Goal: Task Accomplishment & Management: Complete application form

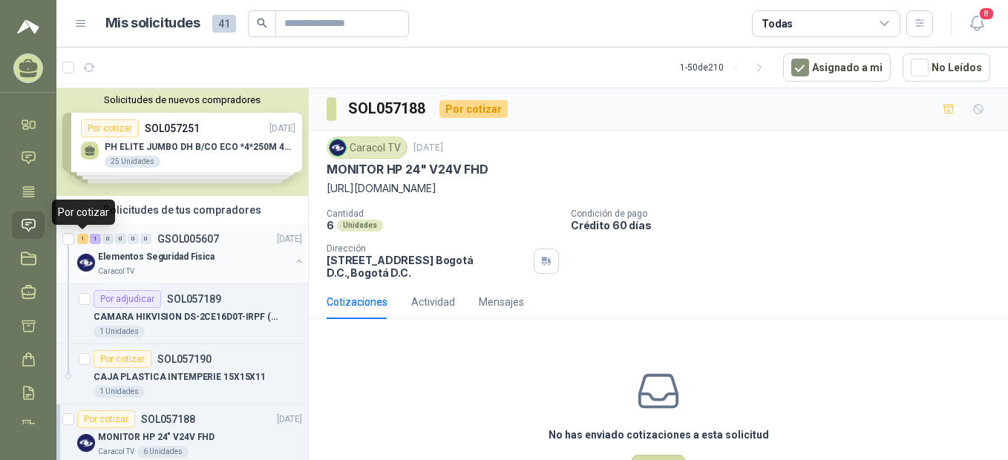
click at [85, 239] on div "1" at bounding box center [82, 239] width 11 height 10
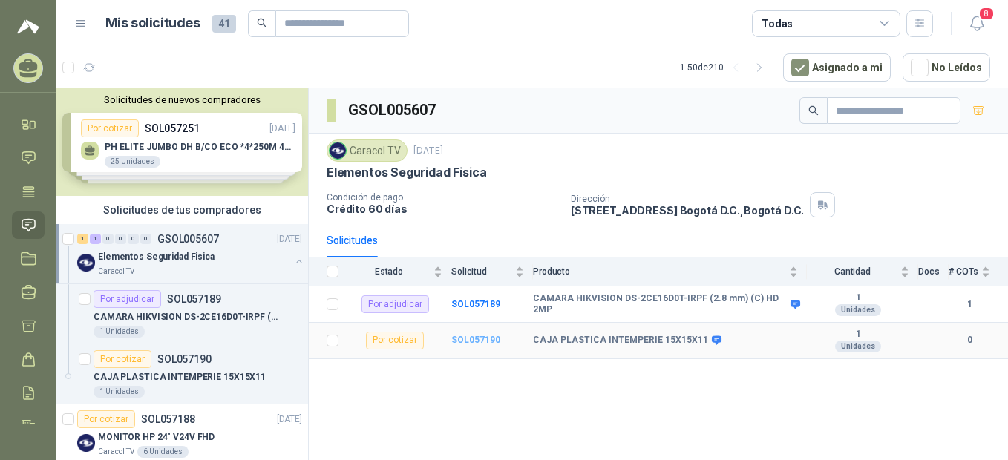
click at [484, 335] on b "SOL057190" at bounding box center [475, 340] width 49 height 10
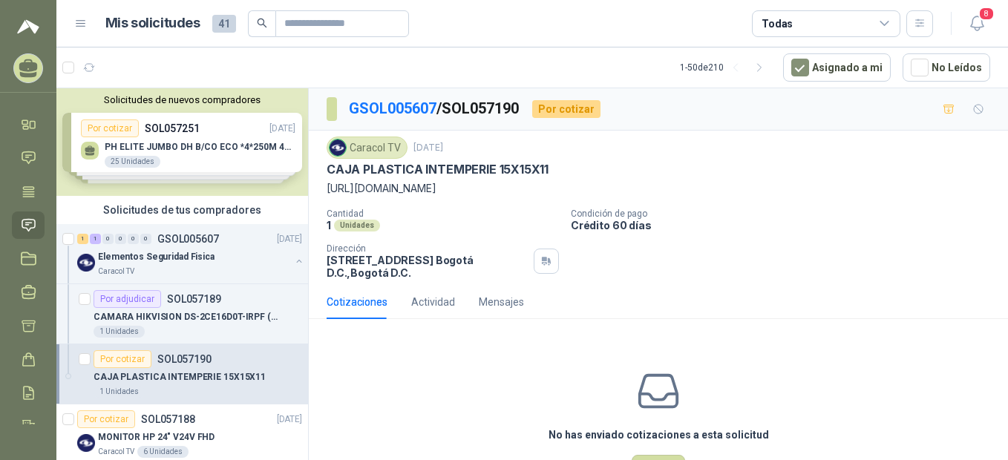
scroll to position [330, 0]
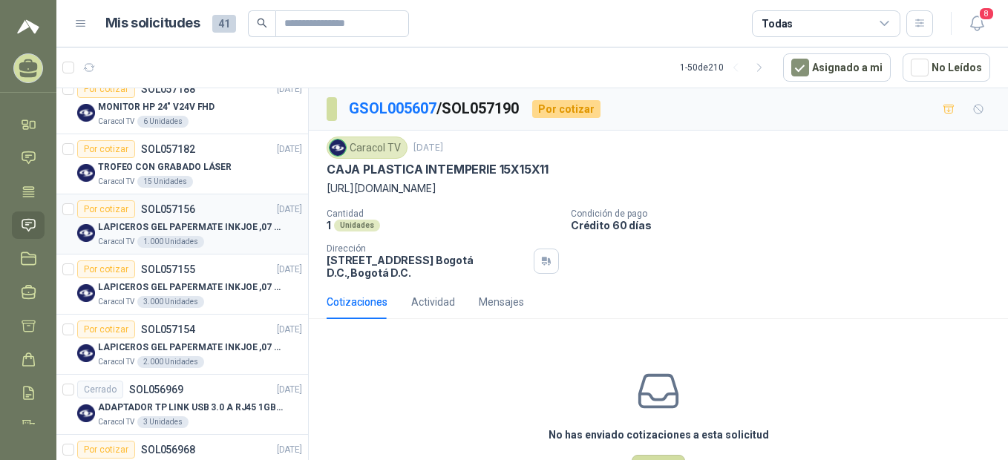
click at [108, 211] on div "Por cotizar" at bounding box center [106, 209] width 58 height 18
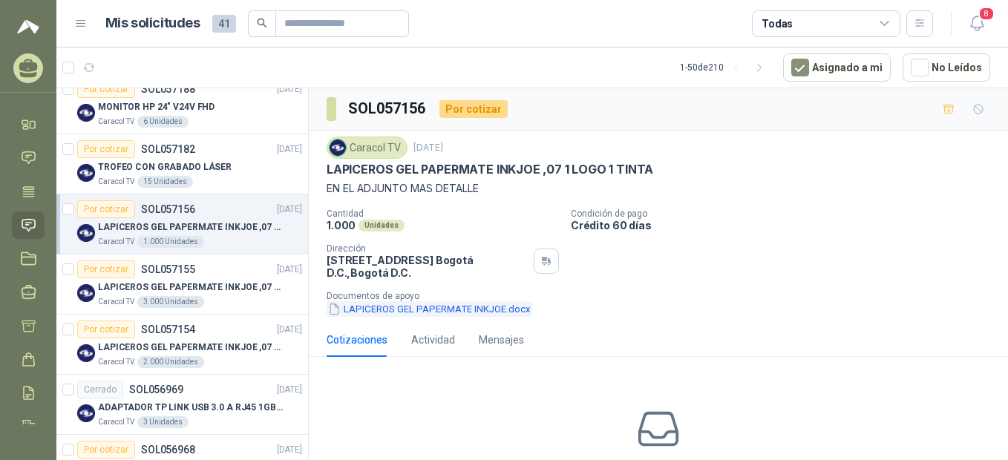
click at [361, 309] on button "LAPICEROS GEL PAPERMATE INKJOE.docx" at bounding box center [429, 309] width 206 height 16
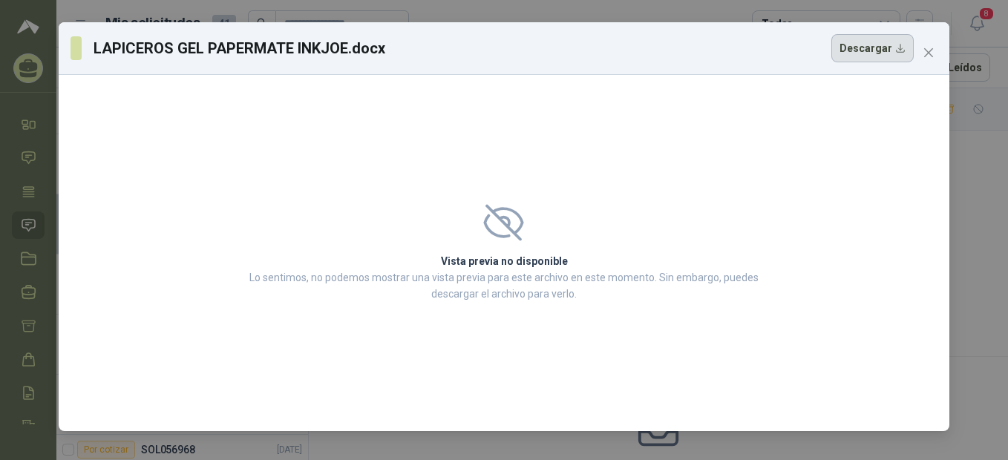
click at [871, 48] on button "Descargar" at bounding box center [872, 48] width 82 height 28
click at [927, 53] on icon "close" at bounding box center [928, 52] width 9 height 9
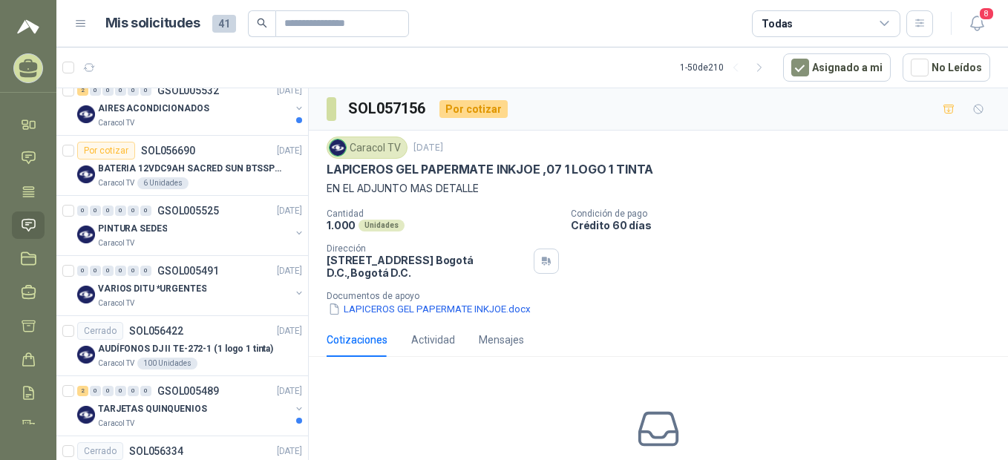
scroll to position [1319, 0]
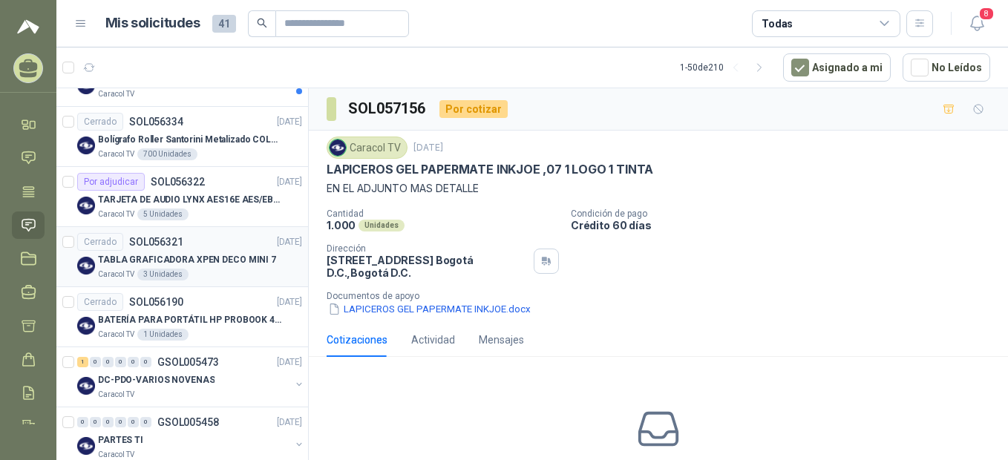
click at [91, 240] on div "Cerrado" at bounding box center [100, 242] width 46 height 18
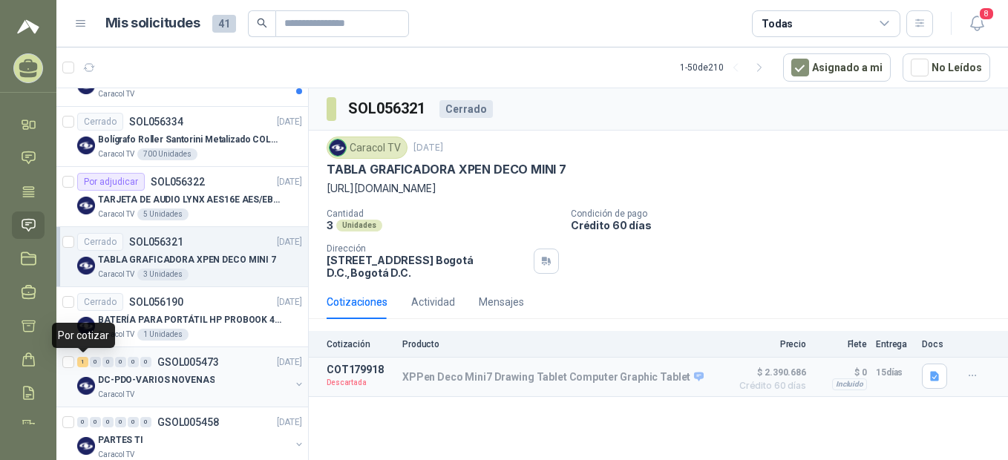
click at [85, 361] on div "1" at bounding box center [82, 362] width 11 height 10
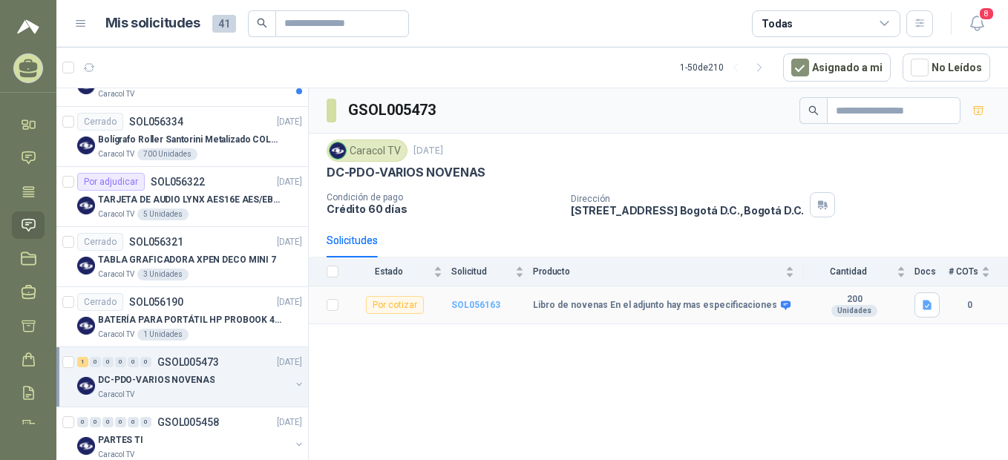
click at [479, 303] on b "SOL056163" at bounding box center [475, 305] width 49 height 10
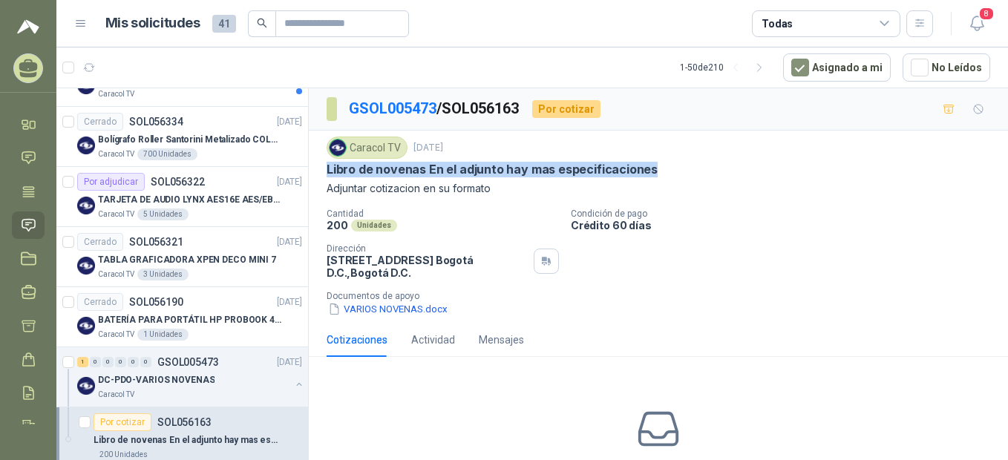
drag, startPoint x: 657, startPoint y: 163, endPoint x: 313, endPoint y: 171, distance: 344.4
click at [313, 171] on div "Caracol TV [DATE] Libro de novenas En el adjunto hay mas especificaciones Adjun…" at bounding box center [658, 227] width 699 height 192
drag, startPoint x: 313, startPoint y: 171, endPoint x: 395, endPoint y: 165, distance: 82.6
copy p "Libro de novenas En el adjunto hay mas especificaciones"
click at [120, 423] on div "Por cotizar" at bounding box center [122, 422] width 58 height 18
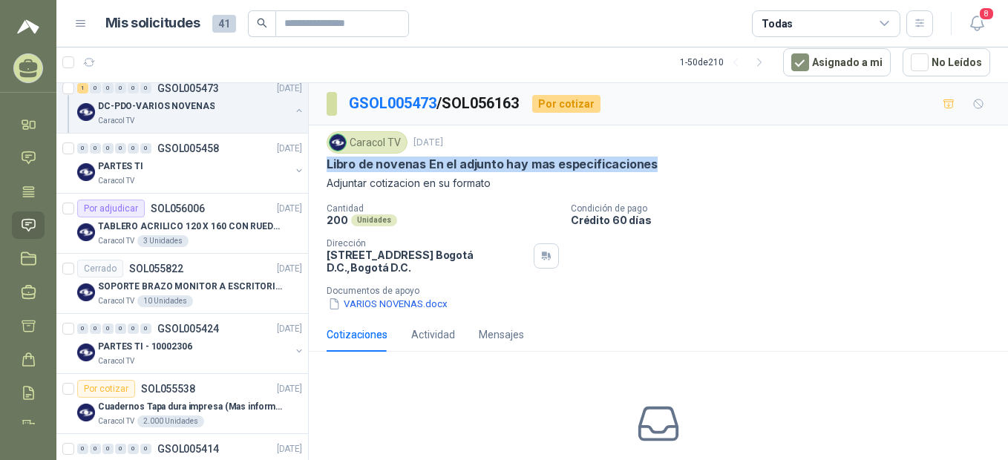
scroll to position [1649, 0]
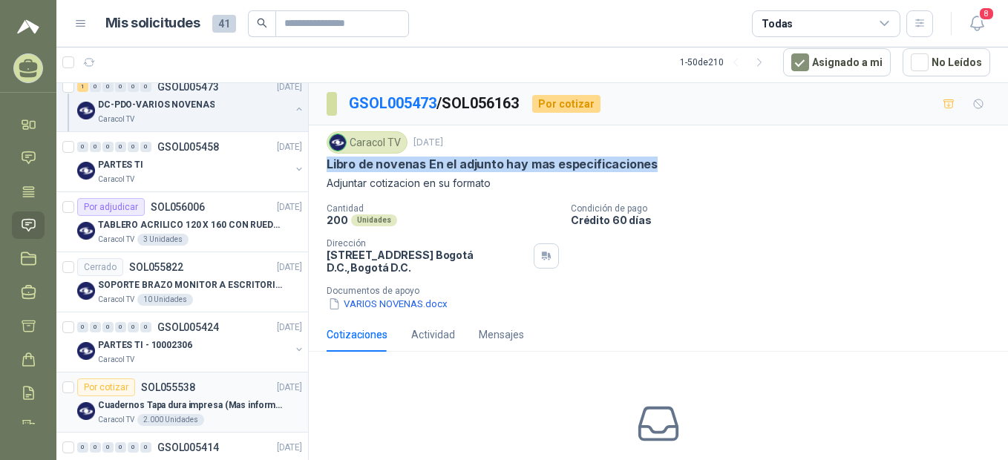
click at [120, 386] on div "Por cotizar" at bounding box center [106, 387] width 58 height 18
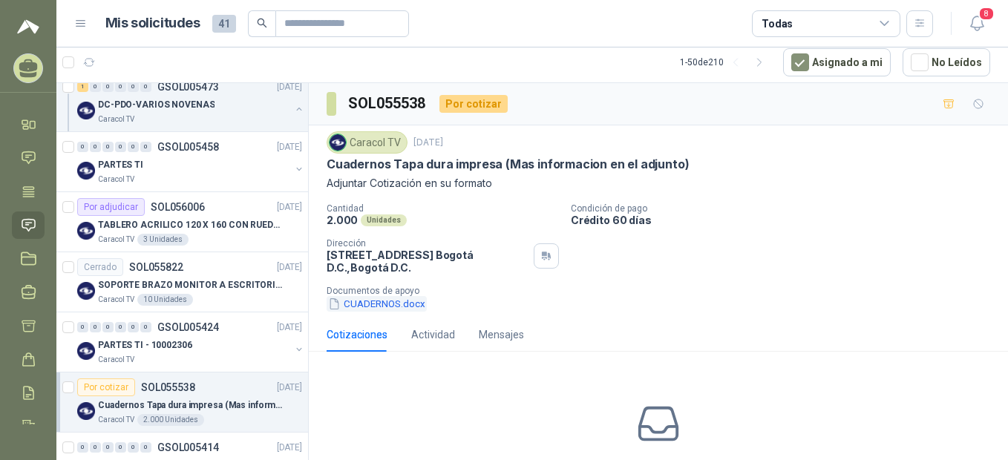
click at [350, 306] on button "CUADERNOS.docx" at bounding box center [376, 304] width 100 height 16
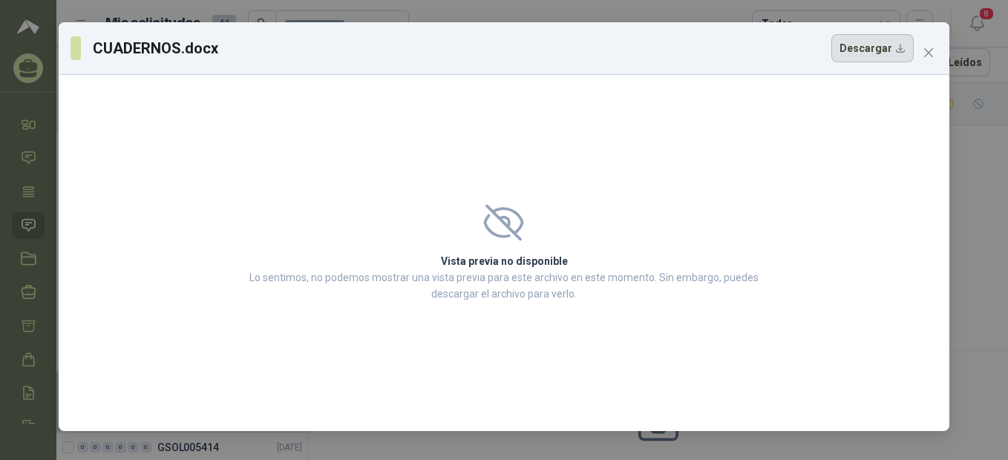
click at [876, 50] on button "Descargar" at bounding box center [872, 48] width 82 height 28
click at [928, 46] on button "Close" at bounding box center [928, 53] width 24 height 24
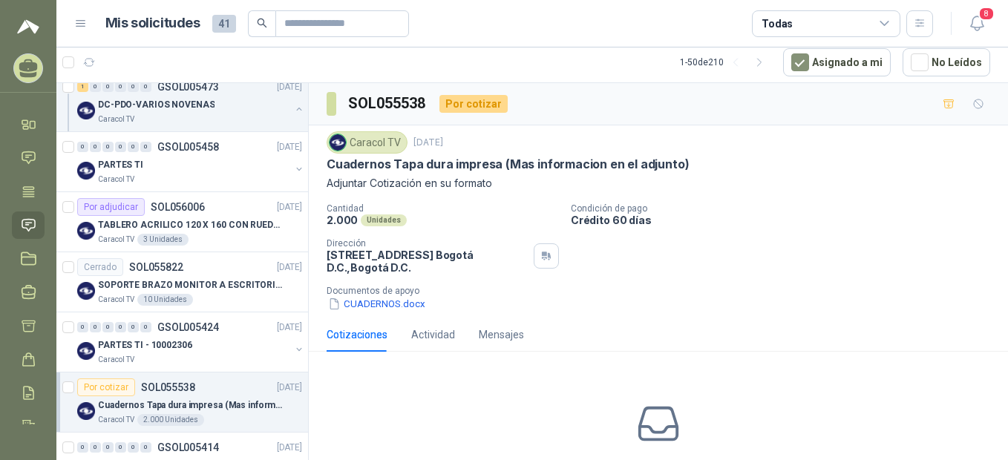
scroll to position [1979, 0]
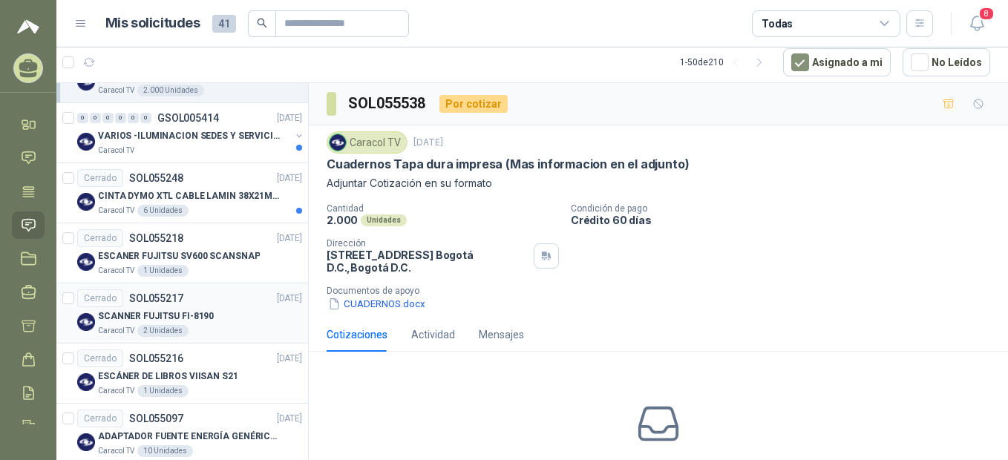
click at [104, 297] on div "Cerrado" at bounding box center [100, 298] width 46 height 18
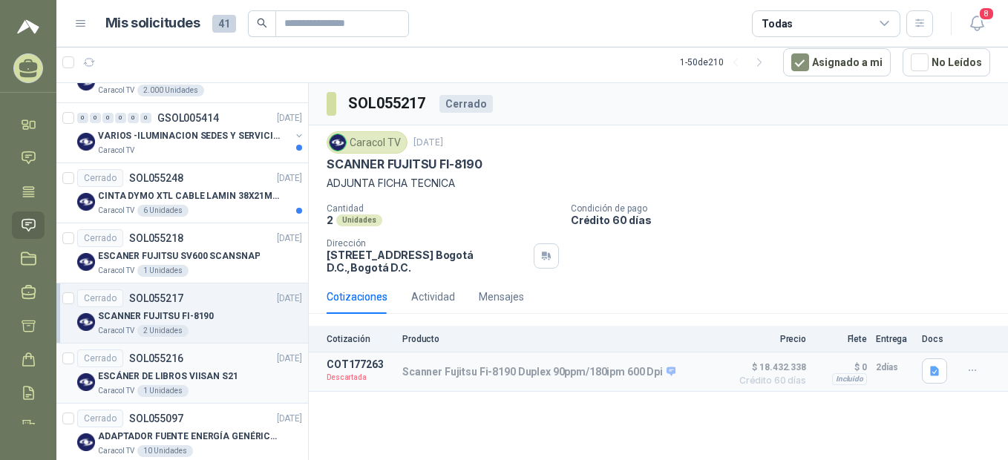
click at [99, 357] on div "Cerrado" at bounding box center [100, 358] width 46 height 18
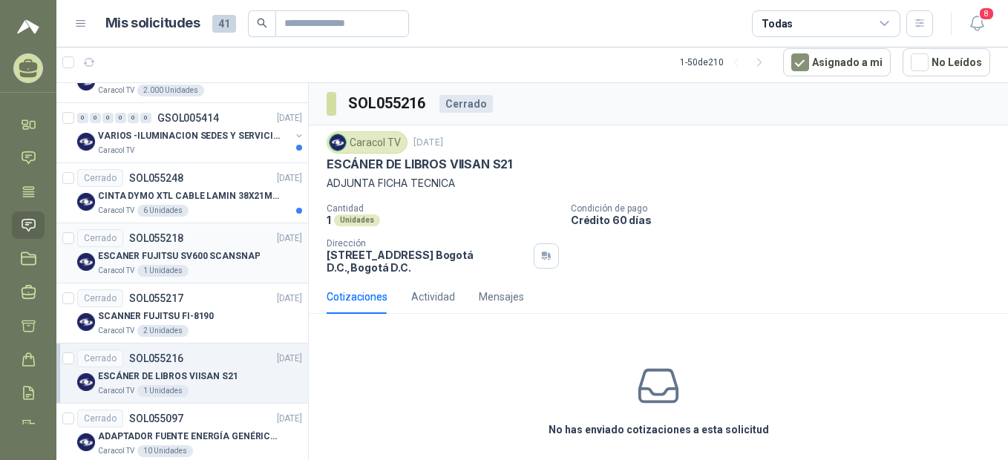
click at [94, 237] on div "Cerrado" at bounding box center [100, 238] width 46 height 18
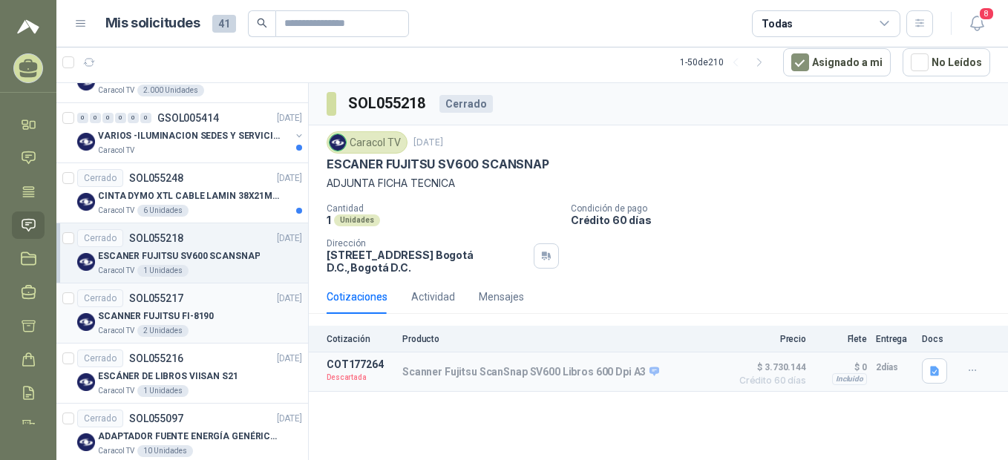
click at [97, 295] on div "Cerrado" at bounding box center [100, 298] width 46 height 18
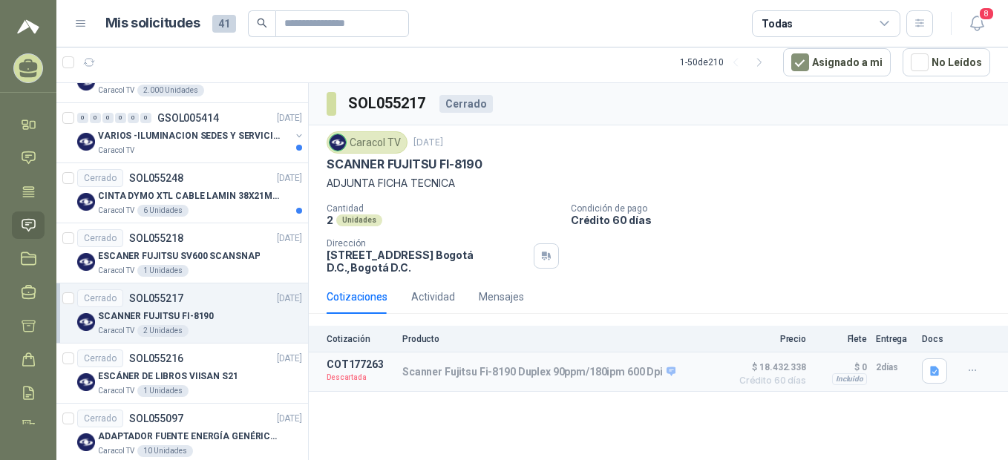
scroll to position [2309, 0]
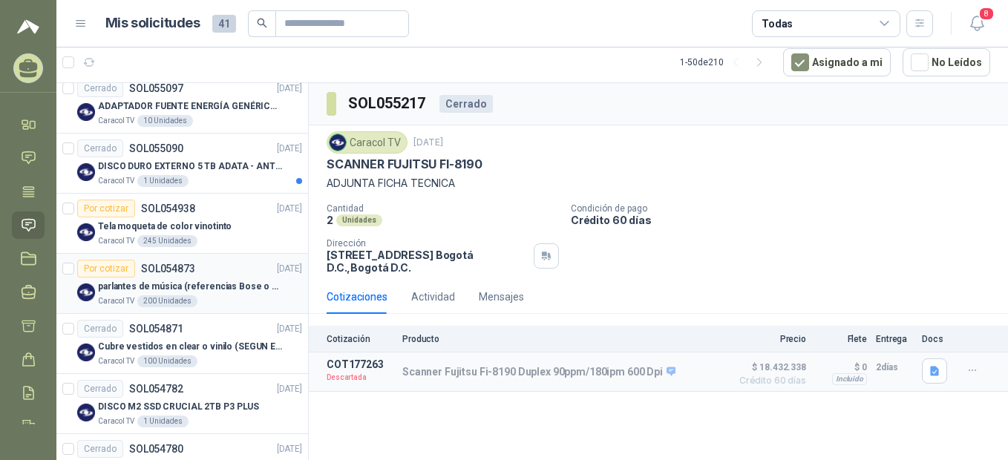
click at [122, 269] on div "Por cotizar" at bounding box center [106, 269] width 58 height 18
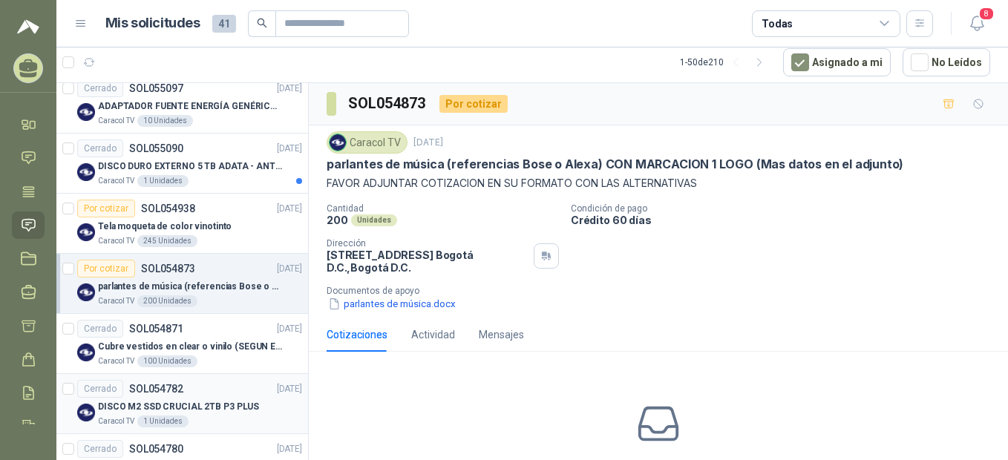
click at [105, 384] on div "Cerrado" at bounding box center [100, 389] width 46 height 18
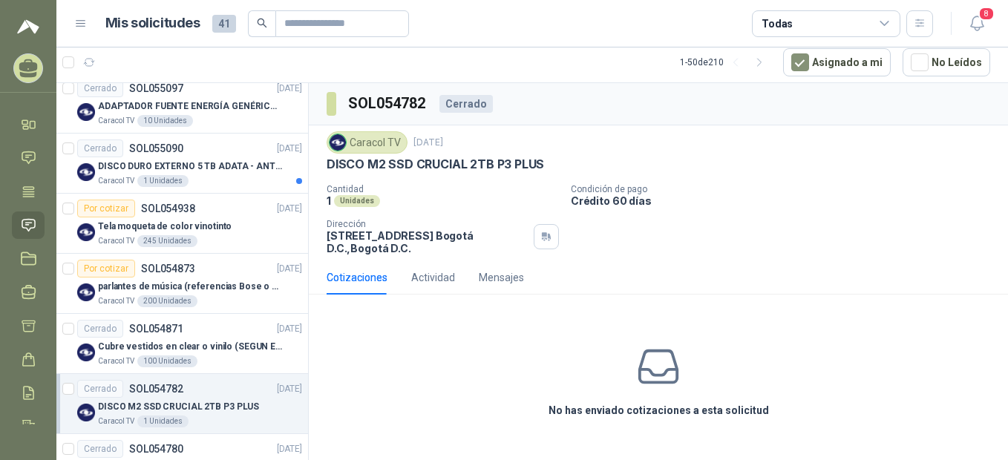
click at [105, 387] on div "Cerrado" at bounding box center [100, 389] width 46 height 18
click at [96, 384] on div "Cerrado" at bounding box center [100, 389] width 46 height 18
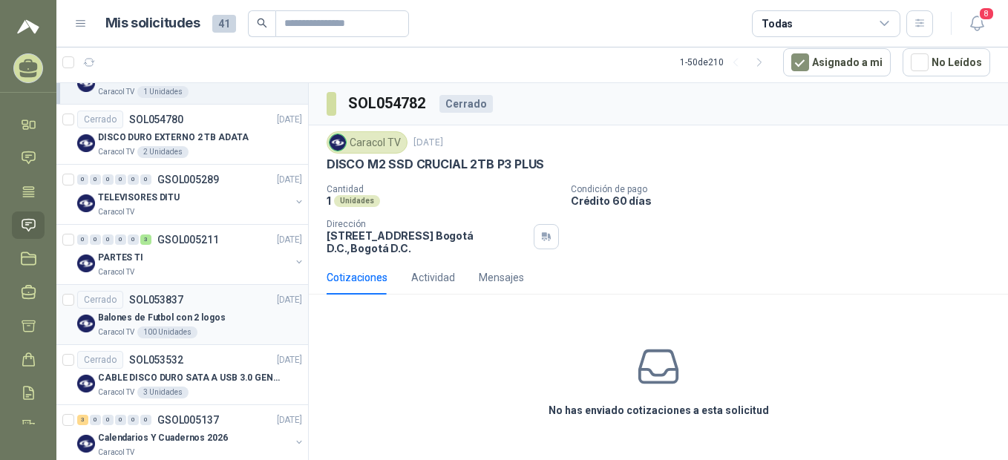
click at [102, 303] on div "Cerrado" at bounding box center [100, 300] width 46 height 18
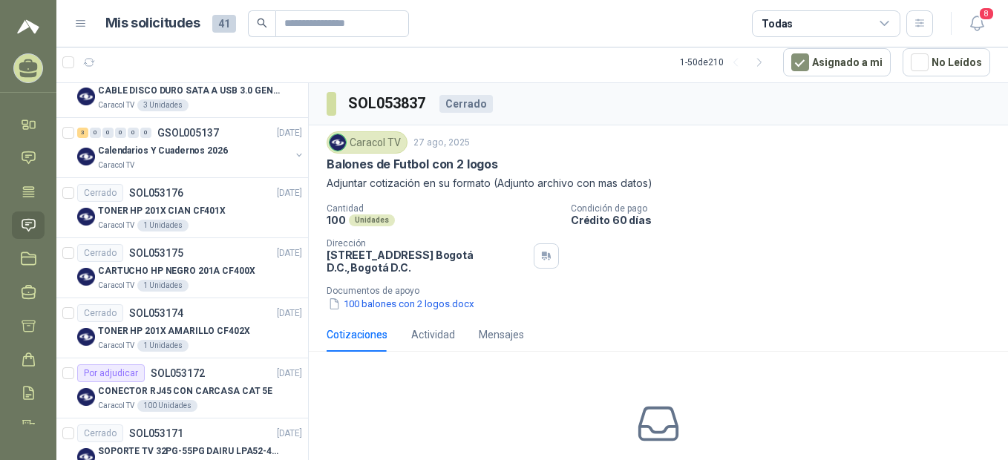
scroll to position [2965, 0]
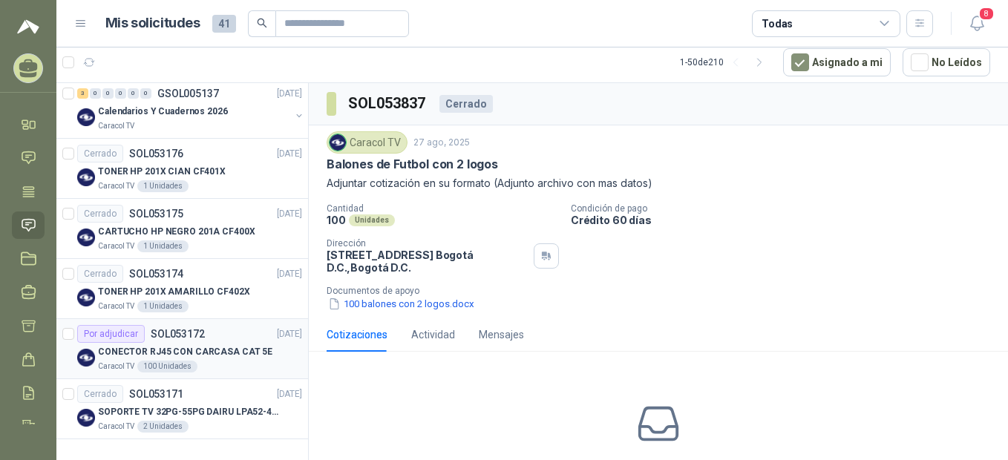
click at [108, 334] on div "Por adjudicar" at bounding box center [111, 334] width 68 height 18
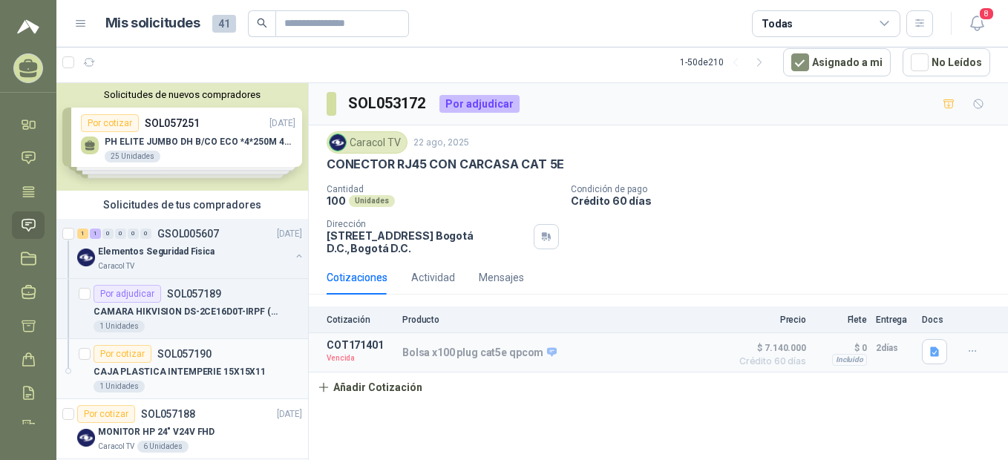
click at [111, 356] on div "Por cotizar" at bounding box center [122, 354] width 58 height 18
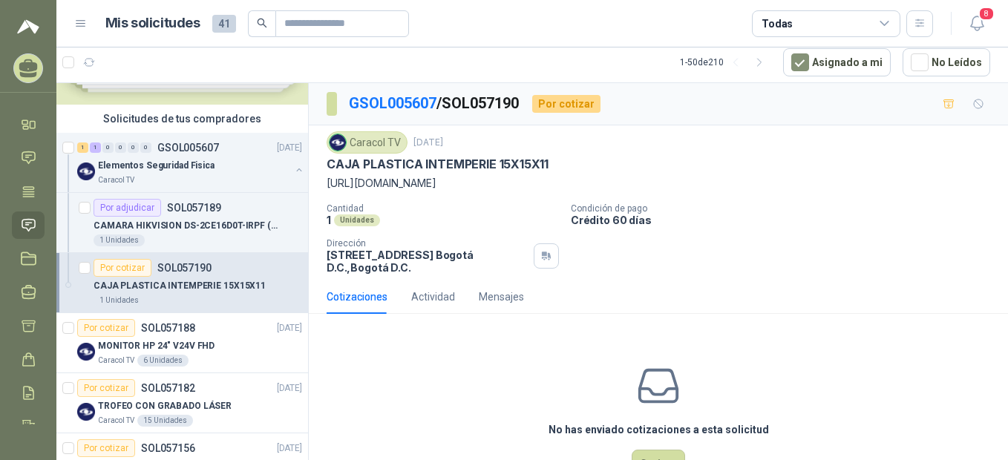
scroll to position [89, 0]
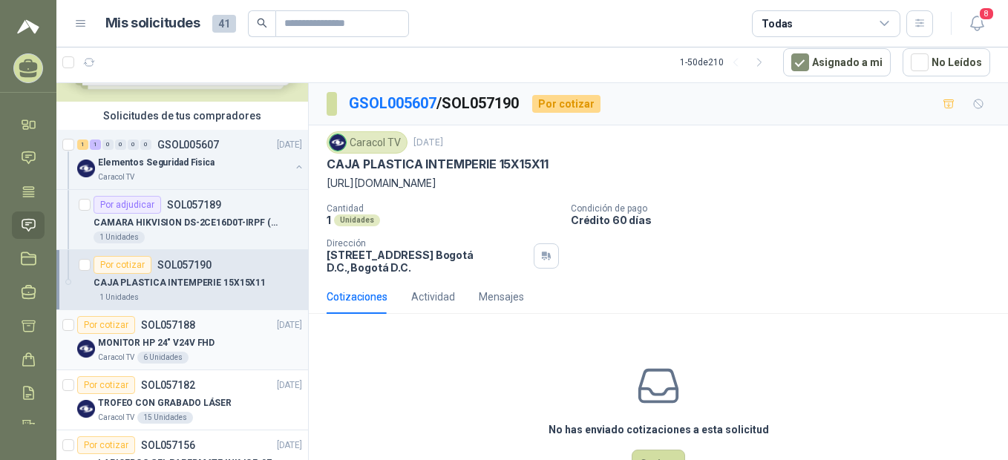
click at [116, 329] on div "Por cotizar" at bounding box center [106, 325] width 58 height 18
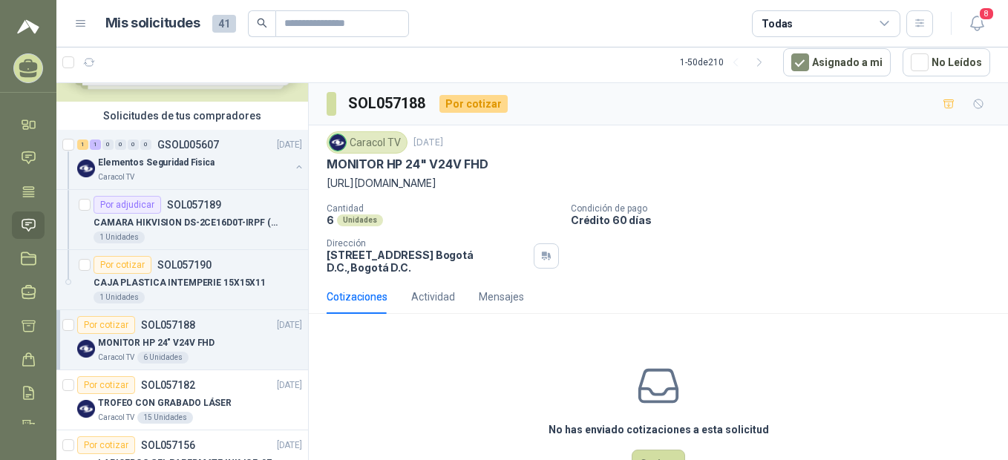
scroll to position [56, 0]
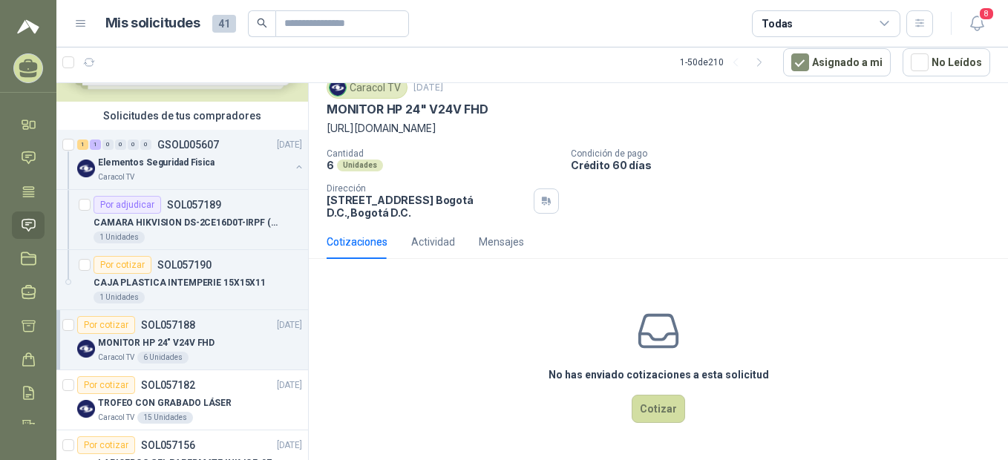
click at [112, 324] on div "Por cotizar" at bounding box center [106, 325] width 58 height 18
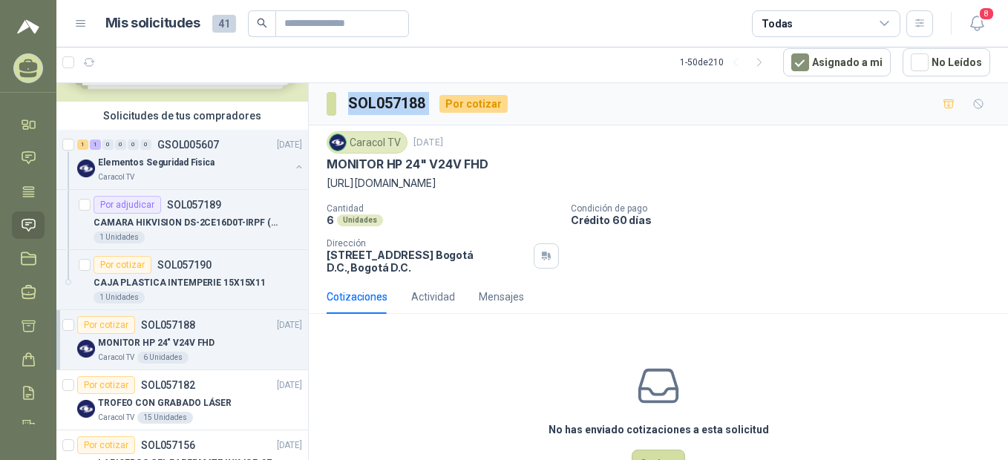
drag, startPoint x: 436, startPoint y: 101, endPoint x: 328, endPoint y: 102, distance: 107.6
click at [328, 102] on div "SOL057188 Por cotizar" at bounding box center [416, 104] width 181 height 24
drag, startPoint x: 328, startPoint y: 102, endPoint x: 375, endPoint y: 132, distance: 56.0
click at [375, 132] on div "Caracol TV" at bounding box center [366, 142] width 81 height 22
drag, startPoint x: 431, startPoint y: 100, endPoint x: 348, endPoint y: 99, distance: 83.1
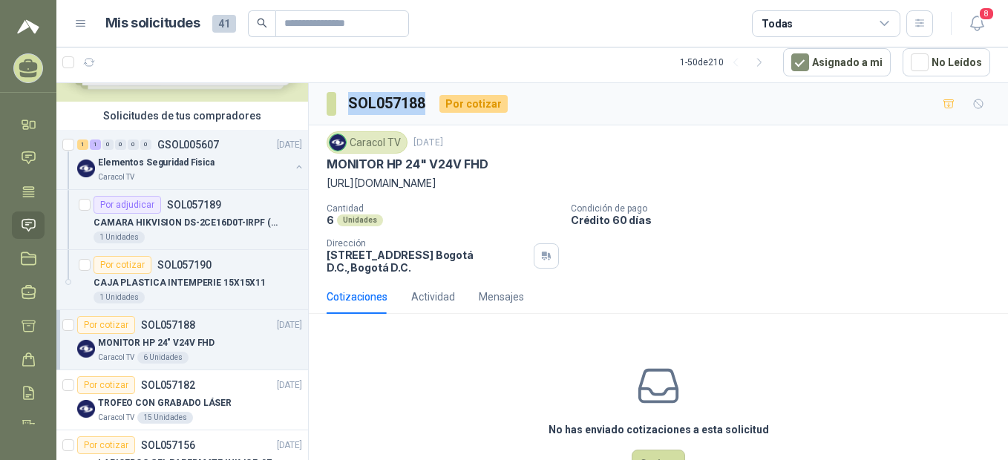
click at [348, 99] on div "SOL057188 Por cotizar" at bounding box center [416, 104] width 181 height 24
drag, startPoint x: 493, startPoint y: 160, endPoint x: 318, endPoint y: 169, distance: 175.3
click at [318, 169] on div "Caracol TV [DATE] MONITOR HP 24" V24V FHD [URL][DOMAIN_NAME] Cantidad 6 Unidade…" at bounding box center [658, 202] width 699 height 154
drag, startPoint x: 318, startPoint y: 169, endPoint x: 370, endPoint y: 160, distance: 52.8
copy p "MONITOR HP 24" V24V FHD"
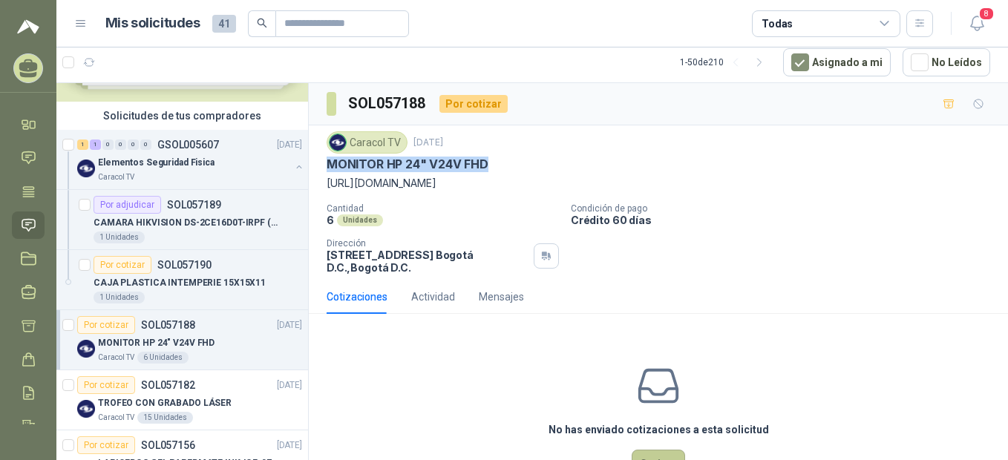
click at [661, 456] on button "Cotizar" at bounding box center [657, 464] width 53 height 28
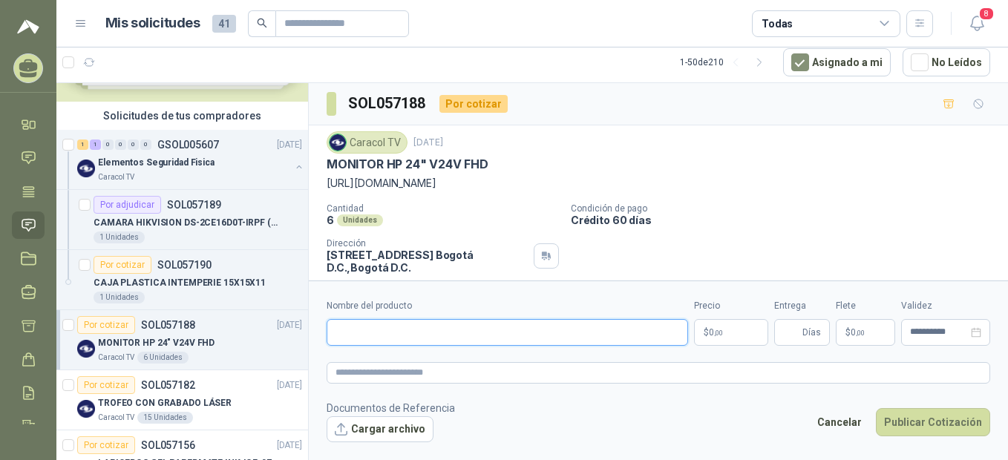
click at [364, 335] on input "Nombre del producto" at bounding box center [506, 332] width 361 height 27
paste input "**********"
type input "**********"
drag, startPoint x: 451, startPoint y: 327, endPoint x: 330, endPoint y: 338, distance: 121.4
click at [330, 338] on input "**********" at bounding box center [506, 332] width 361 height 27
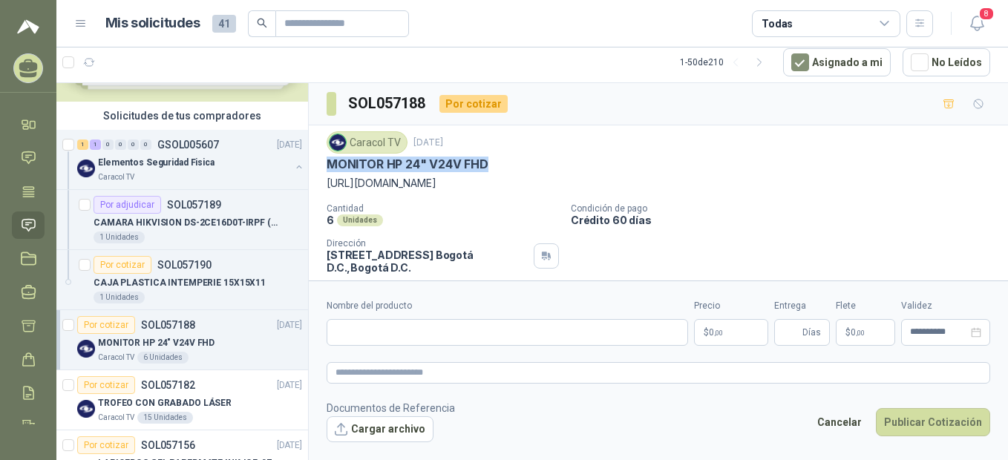
drag, startPoint x: 496, startPoint y: 162, endPoint x: 319, endPoint y: 170, distance: 177.5
click at [319, 170] on div "Caracol TV [DATE] MONITOR HP 24" V24V FHD [URL][DOMAIN_NAME] Cantidad 6 Unidade…" at bounding box center [658, 202] width 699 height 154
copy p "MONITOR HP 24" V24V FHD"
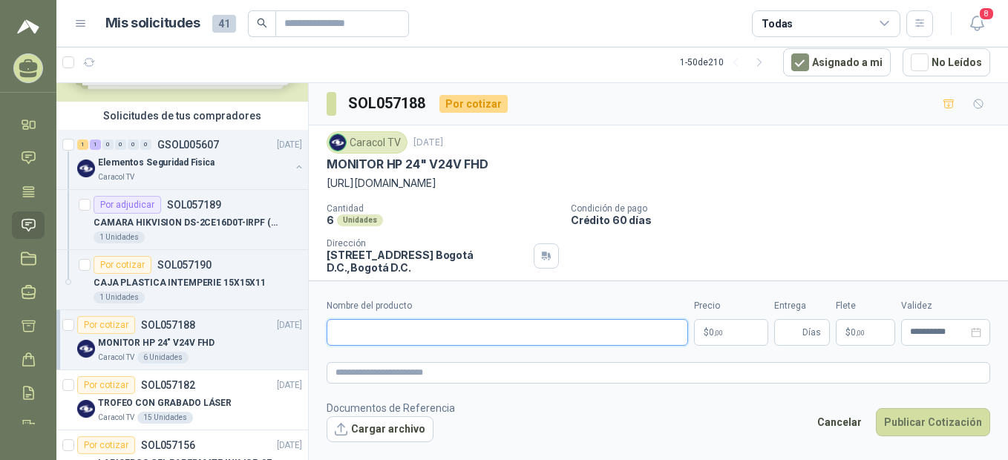
click at [364, 329] on input "Nombre del producto" at bounding box center [506, 332] width 361 height 27
paste input "**********"
type input "**********"
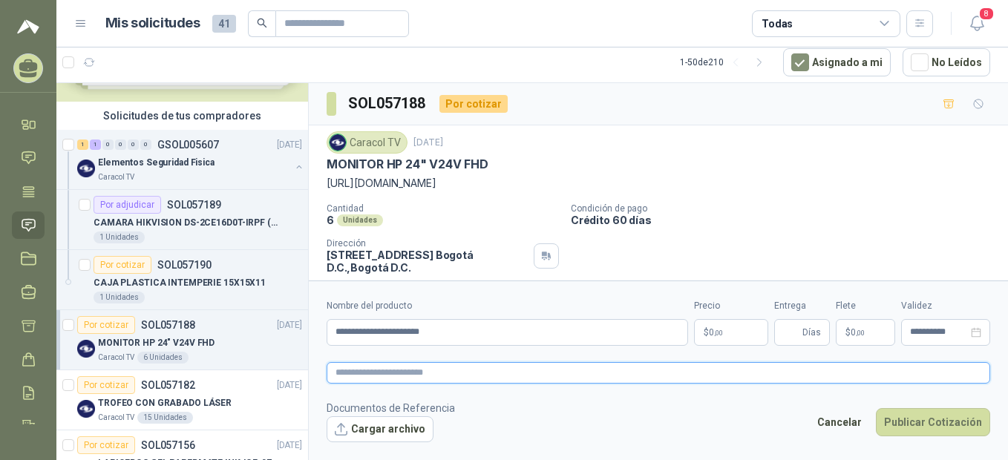
click at [367, 370] on textarea at bounding box center [657, 373] width 663 height 22
paste textarea "**********"
type textarea "**********"
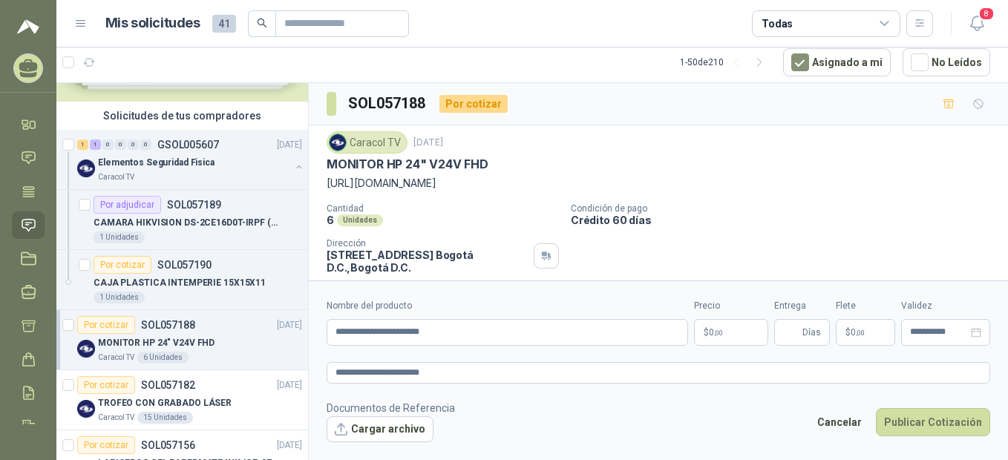
click at [740, 333] on p "$ 0 ,00" at bounding box center [731, 332] width 74 height 27
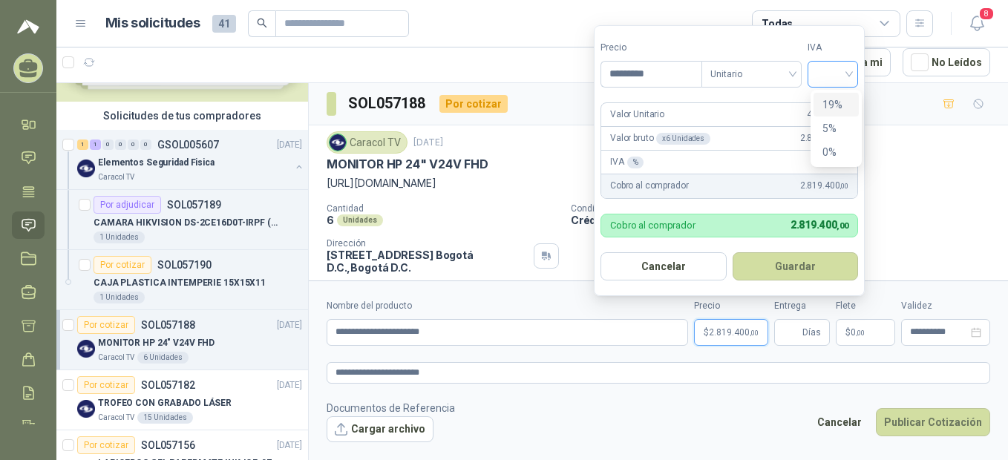
click at [858, 76] on div at bounding box center [832, 74] width 50 height 27
type input "*********"
click at [845, 98] on div "19%" at bounding box center [835, 104] width 27 height 16
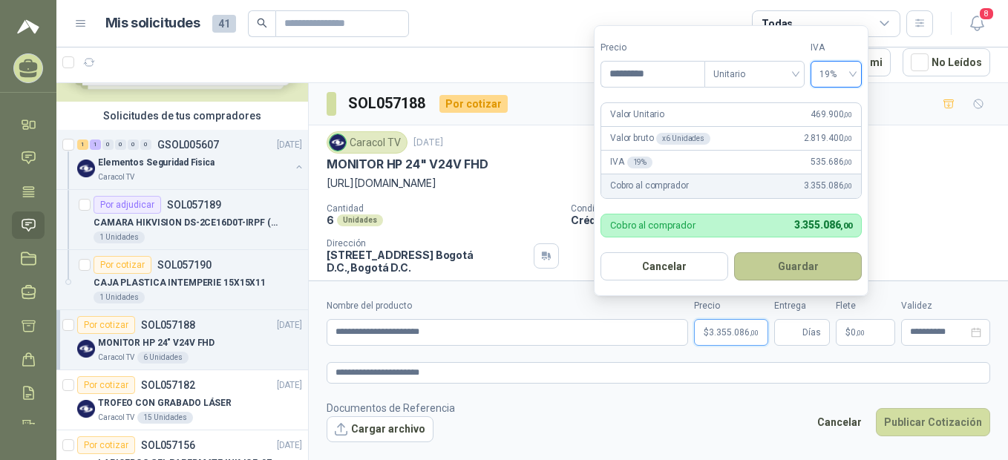
click at [800, 258] on button "Guardar" at bounding box center [798, 266] width 128 height 28
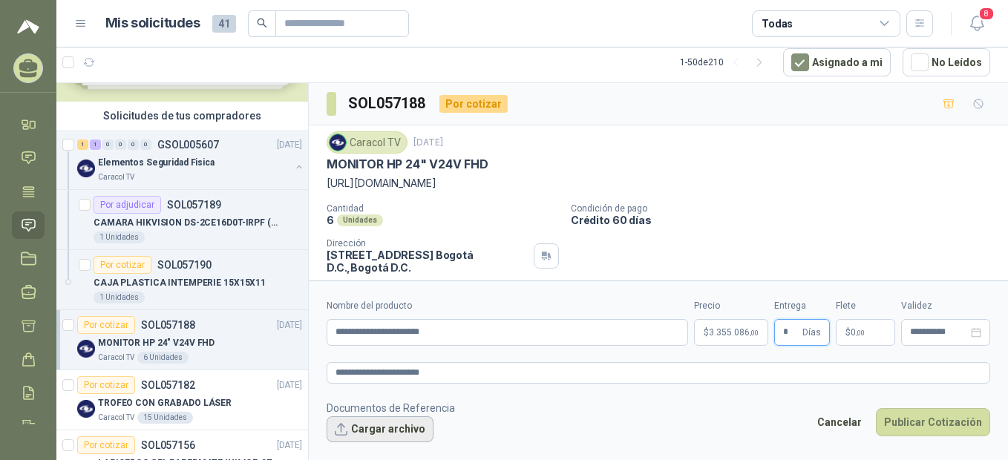
type input "*"
click at [367, 427] on button "Cargar archivo" at bounding box center [379, 429] width 107 height 27
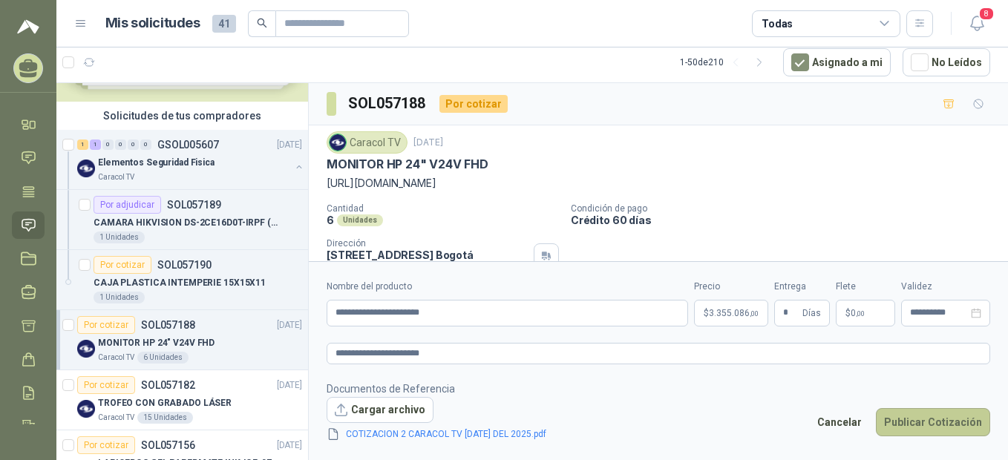
click at [927, 422] on button "Publicar Cotización" at bounding box center [933, 422] width 114 height 28
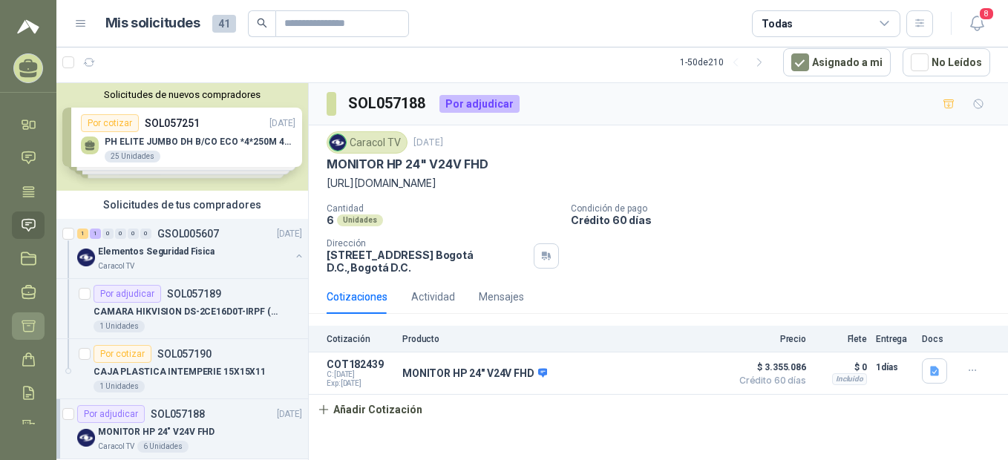
click at [29, 326] on icon at bounding box center [28, 326] width 13 height 11
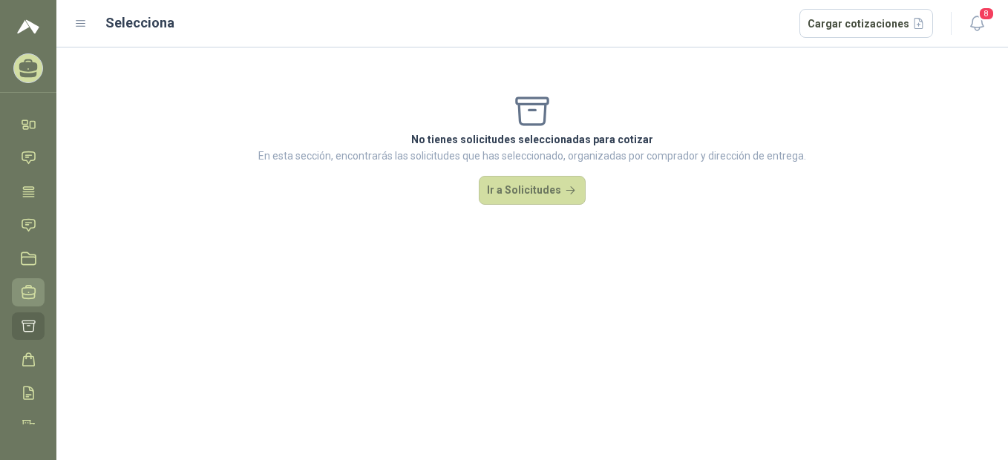
click at [29, 289] on icon at bounding box center [29, 292] width 16 height 16
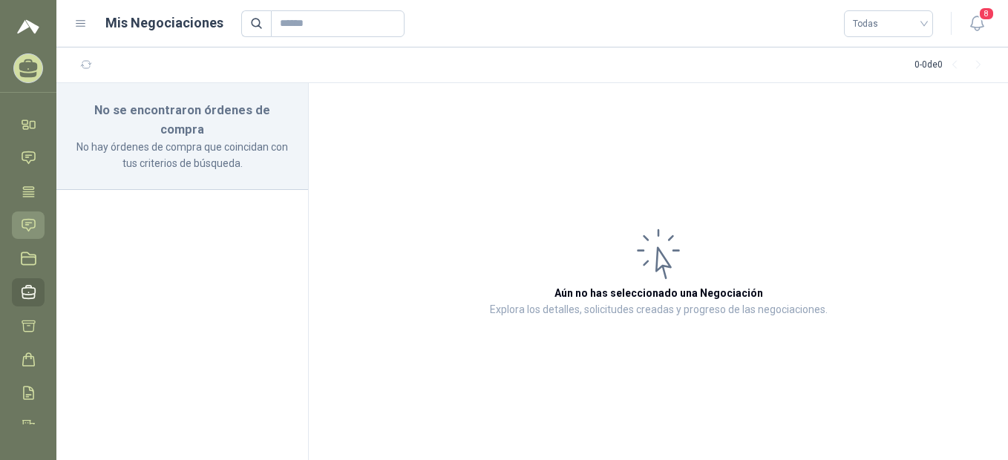
click at [27, 223] on icon at bounding box center [28, 225] width 13 height 12
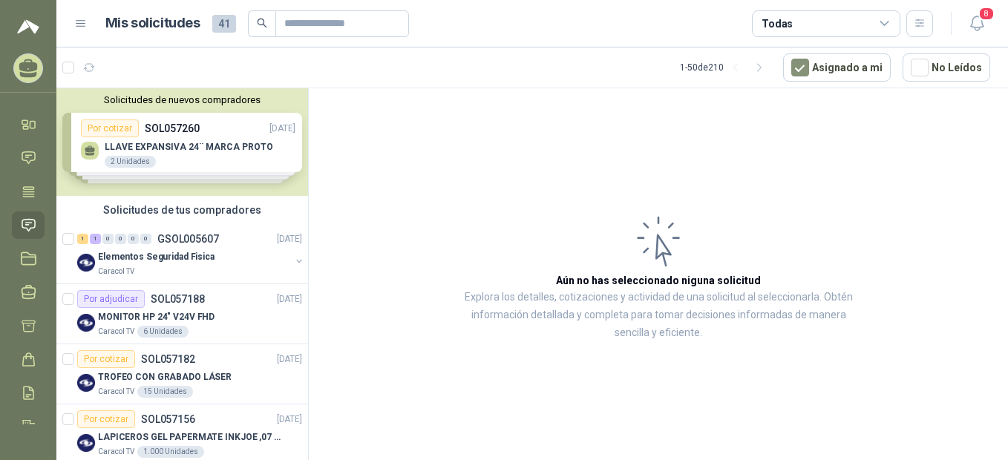
click at [394, 455] on article "Aún no has seleccionado niguna solicitud Explora los detalles, cotizaciones y a…" at bounding box center [658, 276] width 699 height 377
click at [328, 448] on article "Aún no has seleccionado niguna solicitud Explora los detalles, cotizaciones y a…" at bounding box center [658, 276] width 699 height 377
click at [326, 452] on article "Aún no has seleccionado niguna solicitud Explora los detalles, cotizaciones y a…" at bounding box center [658, 276] width 699 height 377
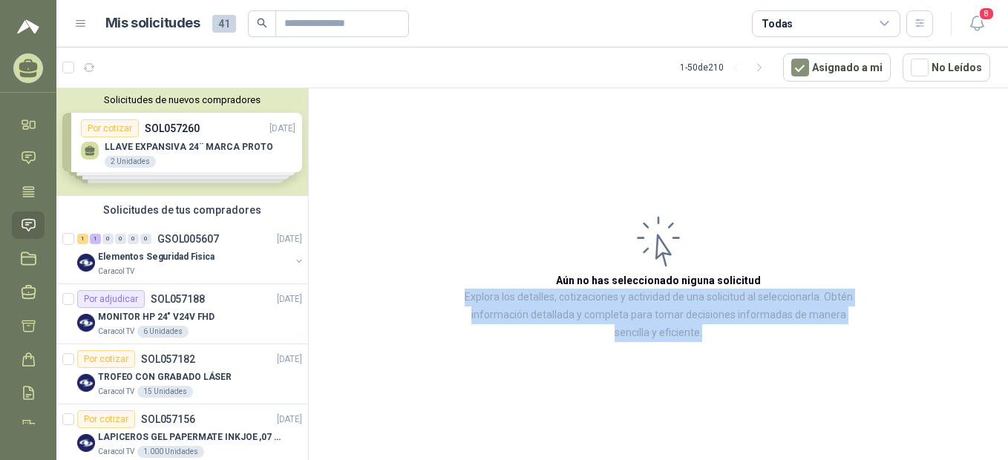
click at [326, 452] on article "Aún no has seleccionado niguna solicitud Explora los detalles, cotizaciones y a…" at bounding box center [658, 276] width 699 height 377
click at [324, 452] on article "Aún no has seleccionado niguna solicitud Explora los detalles, cotizaciones y a…" at bounding box center [658, 276] width 699 height 377
drag, startPoint x: 324, startPoint y: 452, endPoint x: 381, endPoint y: 234, distance: 225.5
click at [381, 234] on article "Aún no has seleccionado niguna solicitud Explora los detalles, cotizaciones y a…" at bounding box center [658, 276] width 699 height 377
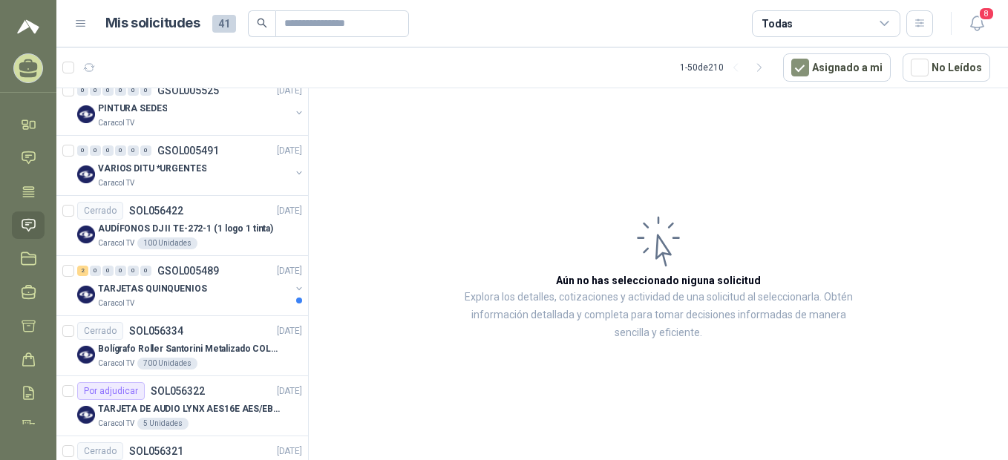
scroll to position [1319, 0]
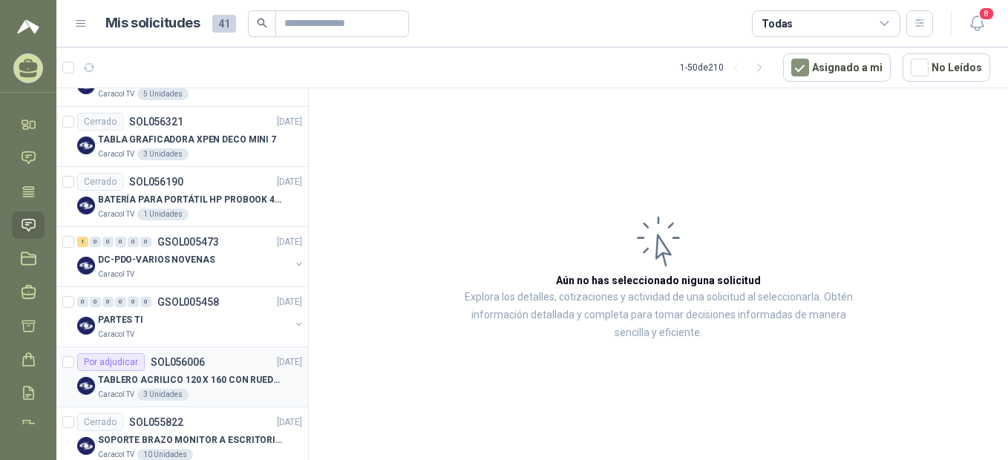
click at [127, 364] on div "Por adjudicar" at bounding box center [111, 362] width 68 height 18
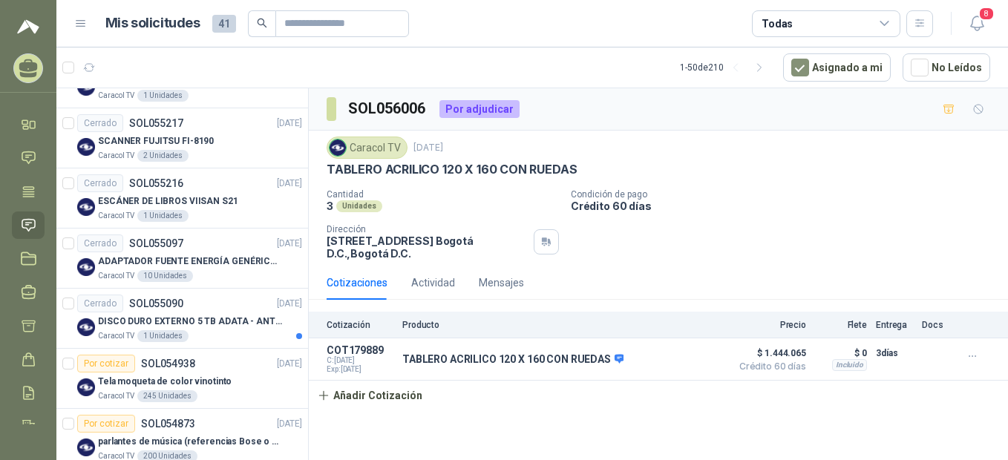
scroll to position [2309, 0]
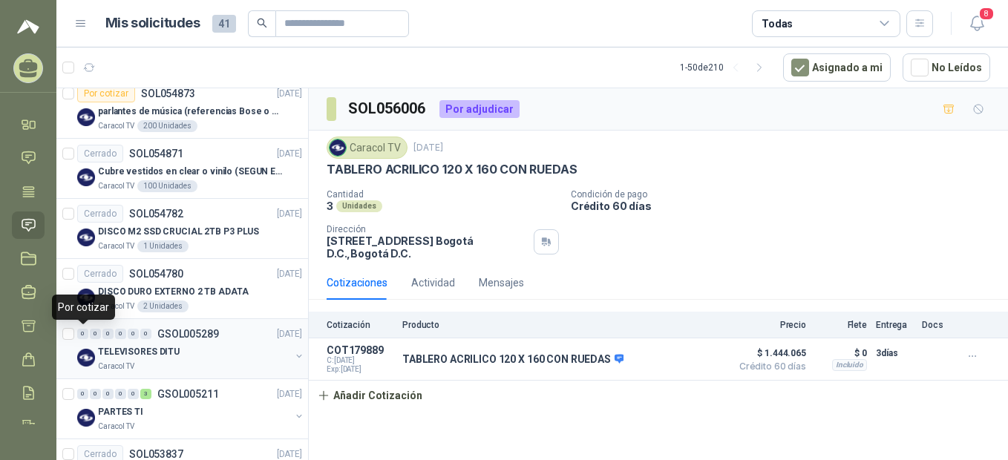
click at [83, 331] on div "0" at bounding box center [82, 334] width 11 height 10
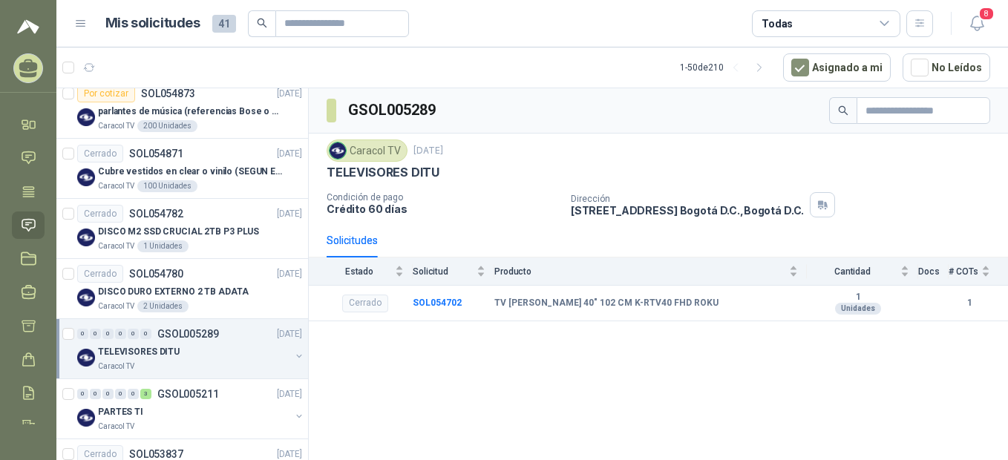
click at [234, 327] on div "0 0 0 0 0 0 GSOL005289 [DATE]" at bounding box center [191, 334] width 228 height 18
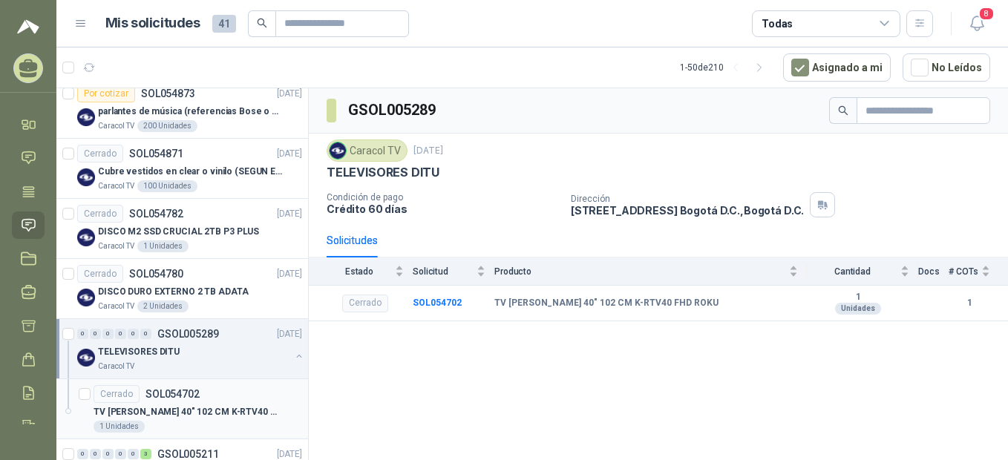
click at [114, 395] on div "Cerrado" at bounding box center [116, 394] width 46 height 18
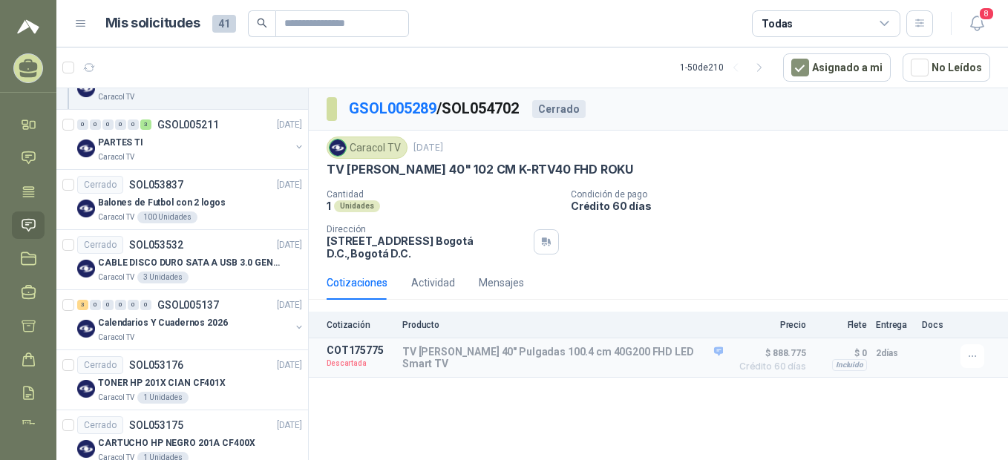
scroll to position [2839, 0]
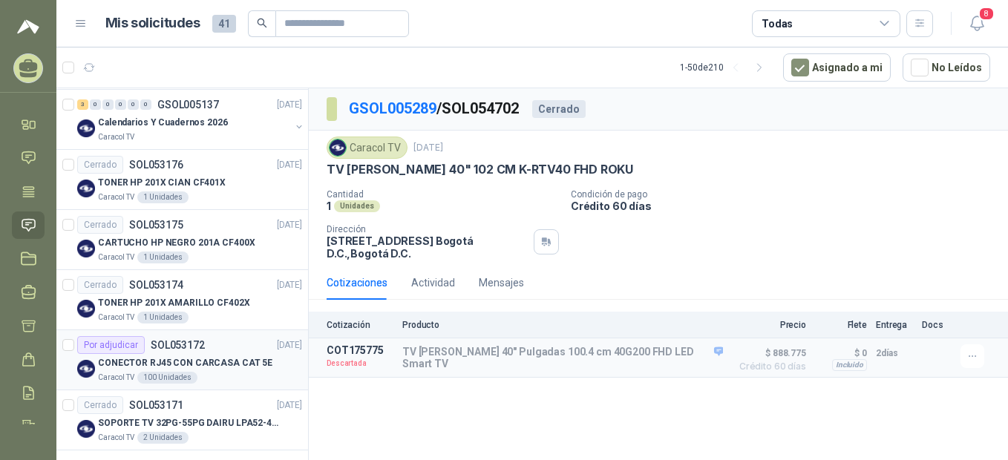
click at [105, 346] on div "Por adjudicar" at bounding box center [111, 345] width 68 height 18
